Goal: Information Seeking & Learning: Understand process/instructions

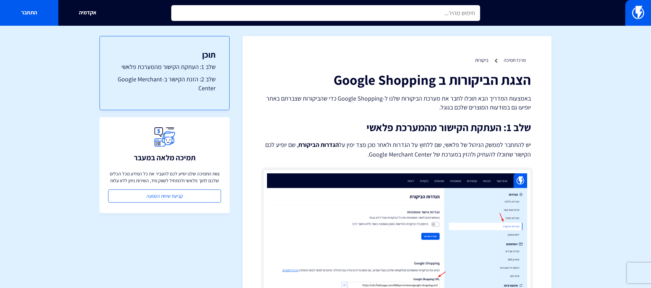
click at [435, 13] on input "text" at bounding box center [325, 13] width 309 height 16
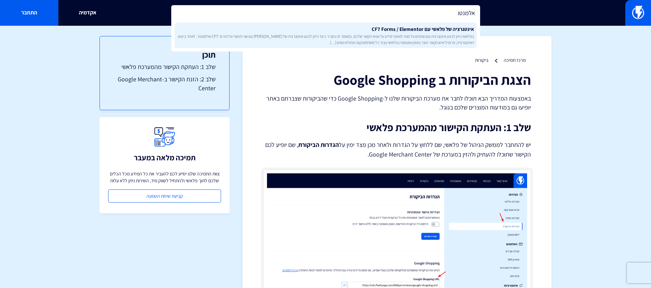
type input "אלמנטו"
click at [438, 33] on span "בפלאשי ניתן לבצע אינטגרציה עם טפסים על מנת לאסוף מידע על אנשי הקשר שלכם. במאמר …" at bounding box center [325, 39] width 296 height 12
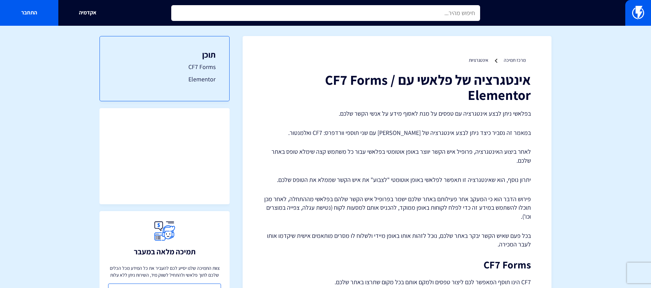
click at [428, 11] on input "text" at bounding box center [325, 13] width 309 height 16
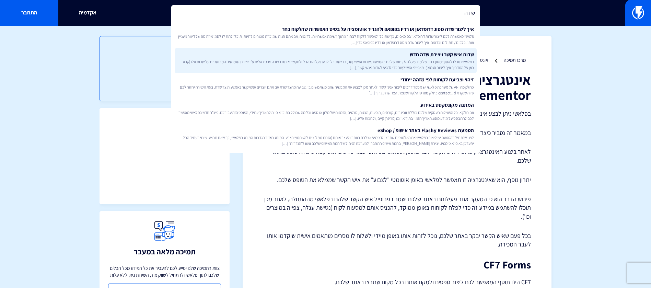
type input "שדה"
click at [437, 52] on link "שדות איש קשר ויצירת שדה חדש בפלאשי תוכלו לאסוף מגוון רחב של מידע על הלקוחות שלכ…" at bounding box center [326, 60] width 302 height 25
